Goal: Information Seeking & Learning: Learn about a topic

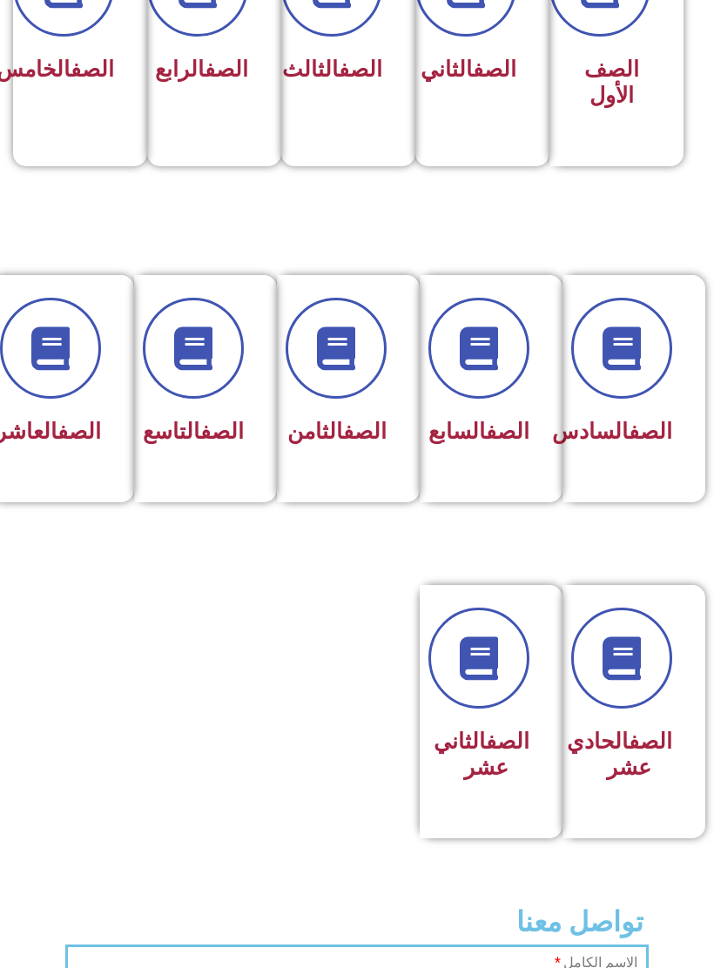
scroll to position [560, 0]
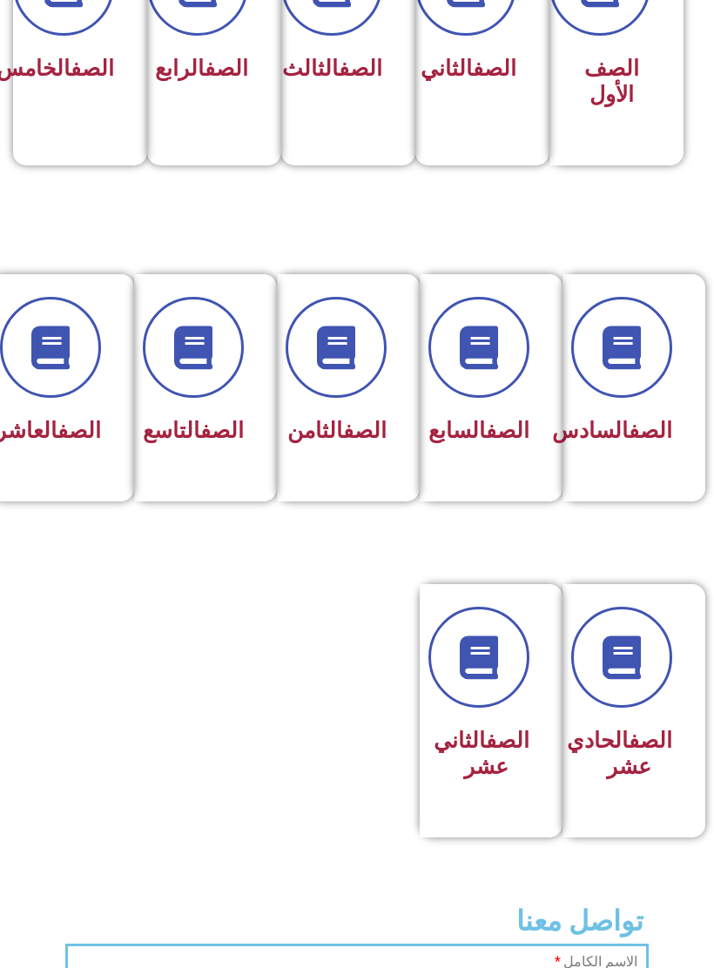
click at [606, 753] on div "الصف الحادي عشر" at bounding box center [628, 755] width 87 height 68
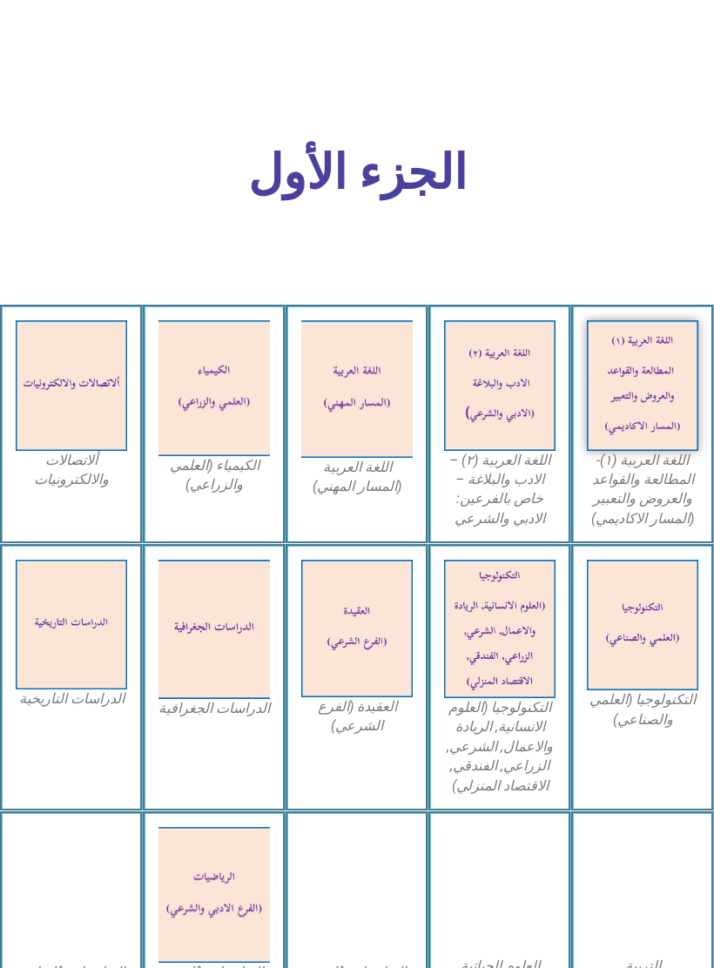
scroll to position [502, 0]
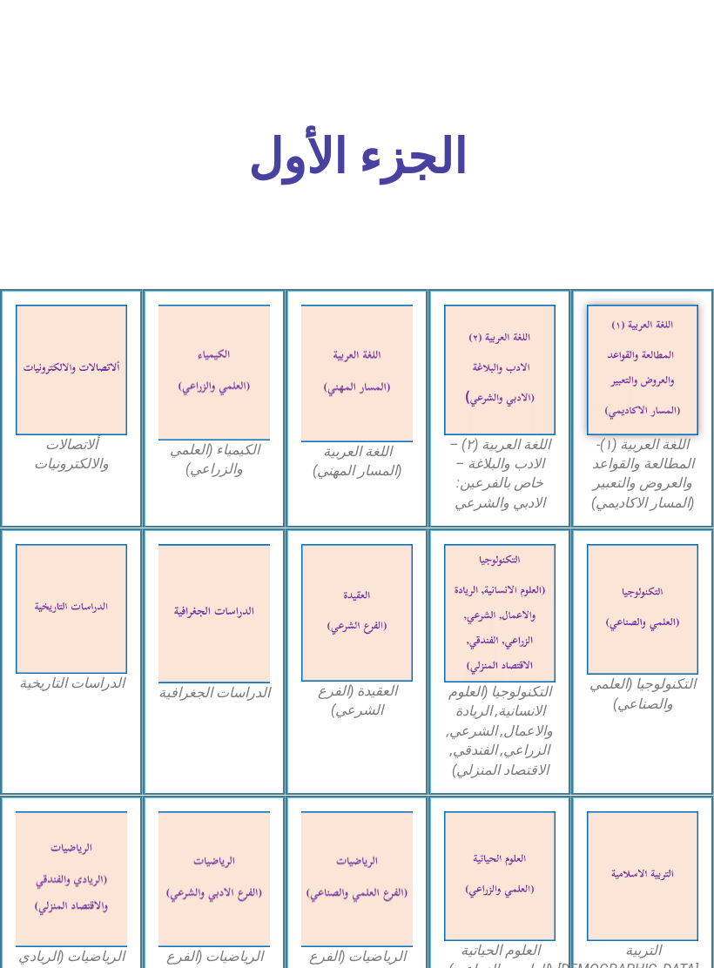
click at [634, 419] on img at bounding box center [642, 370] width 111 height 131
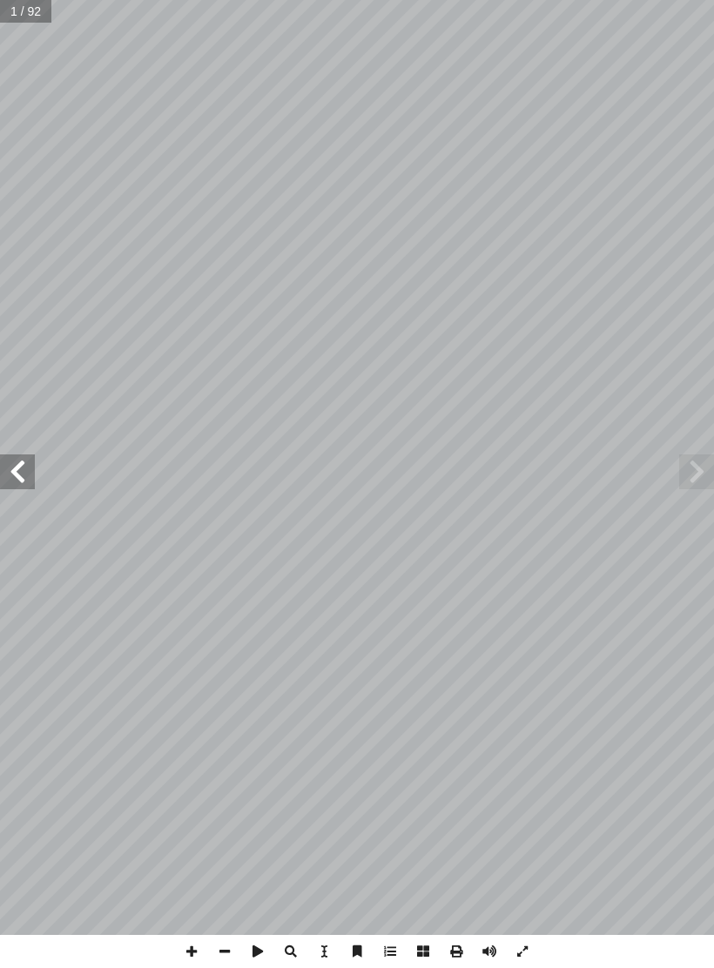
click at [19, 472] on span at bounding box center [17, 471] width 35 height 35
click at [10, 476] on span at bounding box center [17, 471] width 35 height 35
click at [10, 466] on span at bounding box center [17, 471] width 35 height 35
click at [18, 467] on span at bounding box center [17, 471] width 35 height 35
click at [18, 460] on span at bounding box center [17, 471] width 35 height 35
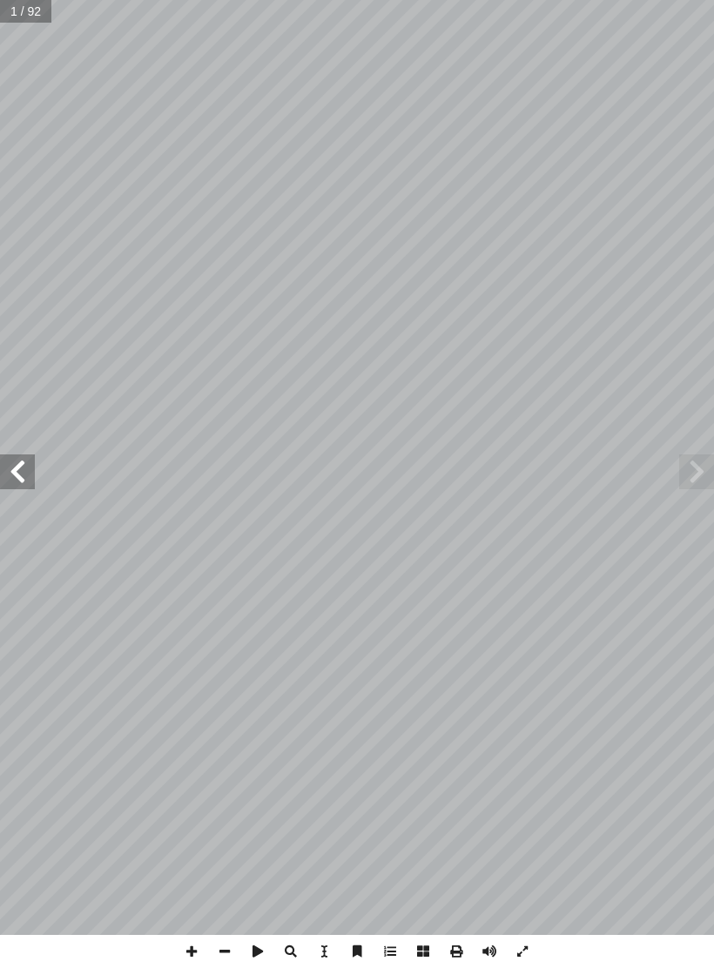
click at [704, 483] on span at bounding box center [696, 471] width 35 height 35
click at [685, 488] on span at bounding box center [696, 471] width 35 height 35
click at [26, 463] on span at bounding box center [17, 471] width 35 height 35
click at [24, 461] on span at bounding box center [17, 471] width 35 height 35
click at [27, 460] on span at bounding box center [17, 471] width 35 height 35
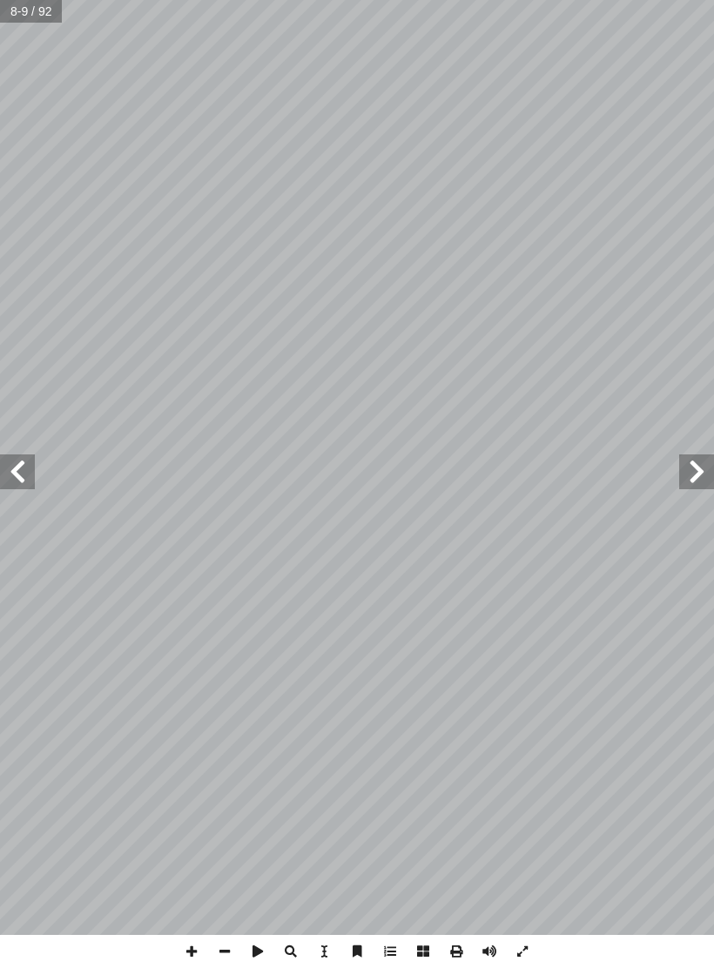
click at [8, 470] on span at bounding box center [17, 471] width 35 height 35
click at [694, 470] on span at bounding box center [696, 471] width 35 height 35
click at [29, 460] on span at bounding box center [17, 471] width 35 height 35
click at [696, 462] on span at bounding box center [696, 471] width 35 height 35
click at [8, 480] on span at bounding box center [17, 471] width 35 height 35
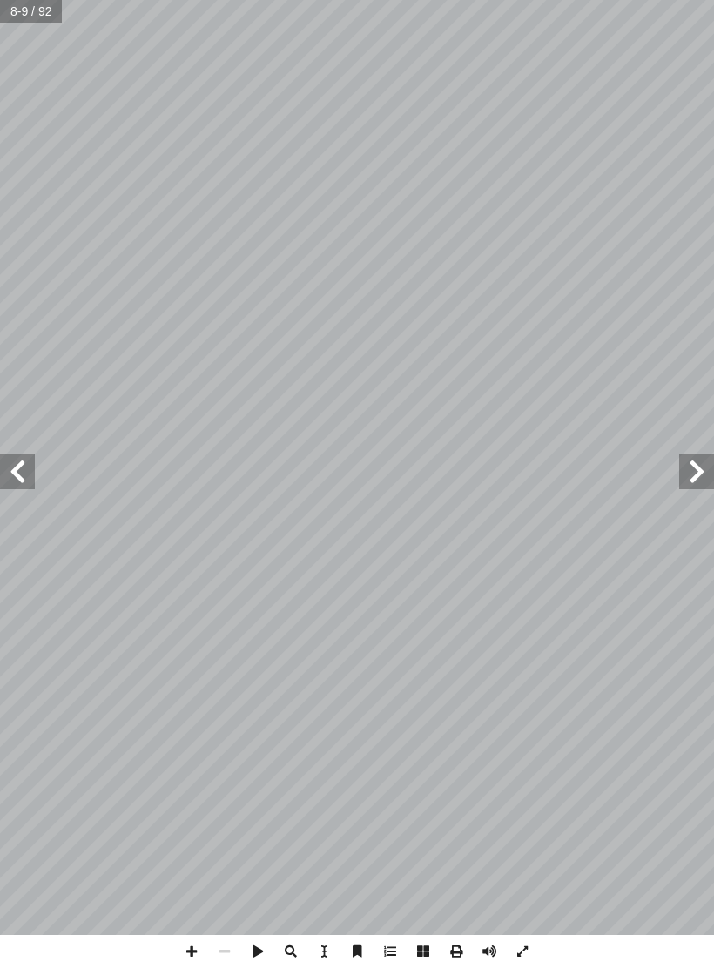
click at [34, 474] on span at bounding box center [17, 471] width 35 height 35
click at [25, 475] on span at bounding box center [17, 471] width 35 height 35
click at [705, 476] on span at bounding box center [696, 471] width 35 height 35
click at [704, 457] on span at bounding box center [696, 471] width 35 height 35
click at [20, 480] on span at bounding box center [17, 471] width 35 height 35
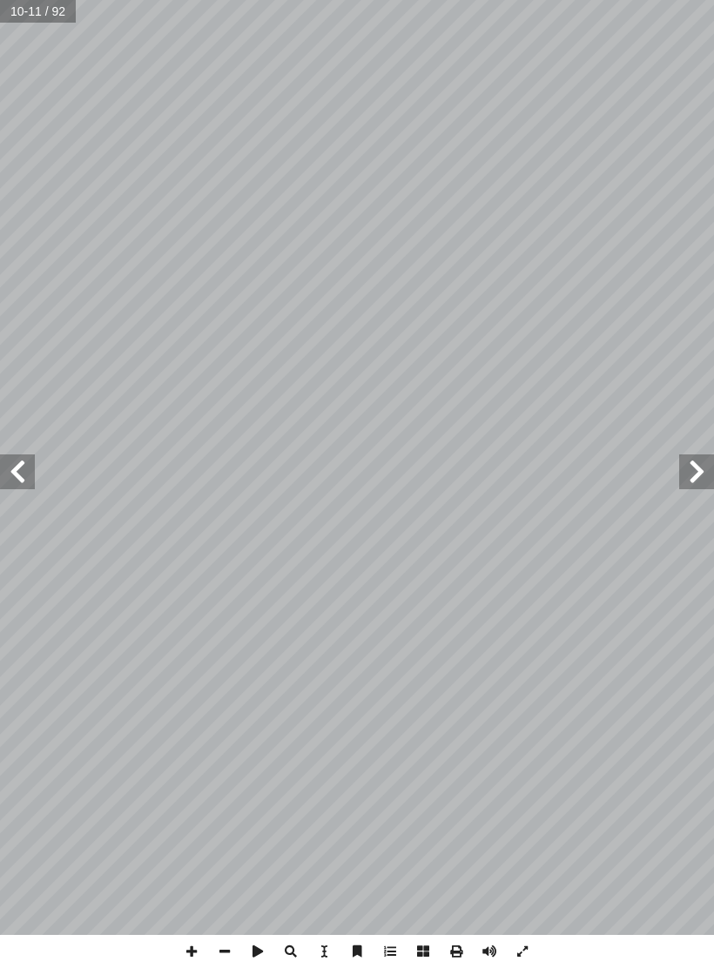
click at [694, 476] on span at bounding box center [696, 471] width 35 height 35
click at [5, 474] on span at bounding box center [17, 471] width 35 height 35
